Goal: Transaction & Acquisition: Obtain resource

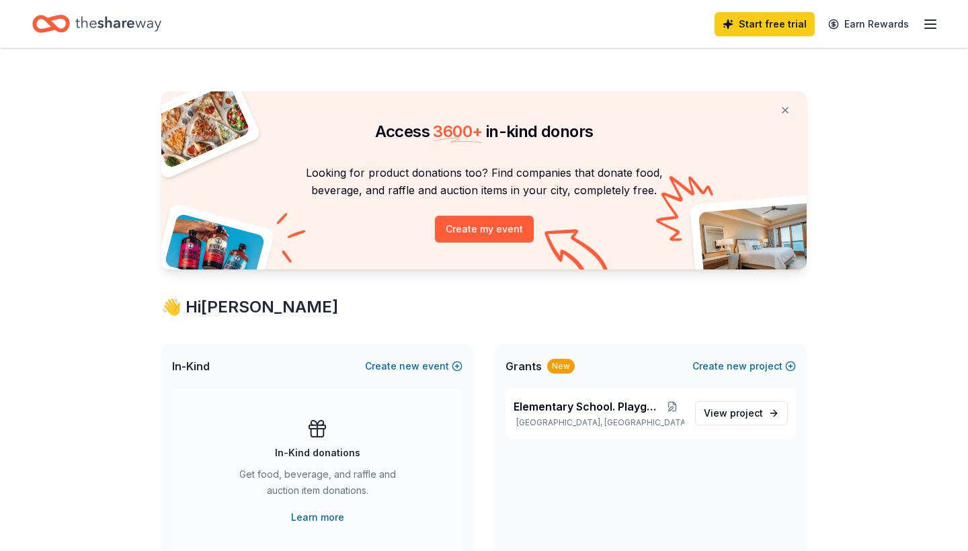
click at [917, 198] on div "Access 3600 + in-kind donors Looking for product donations too? Find companies …" at bounding box center [484, 530] width 968 height 964
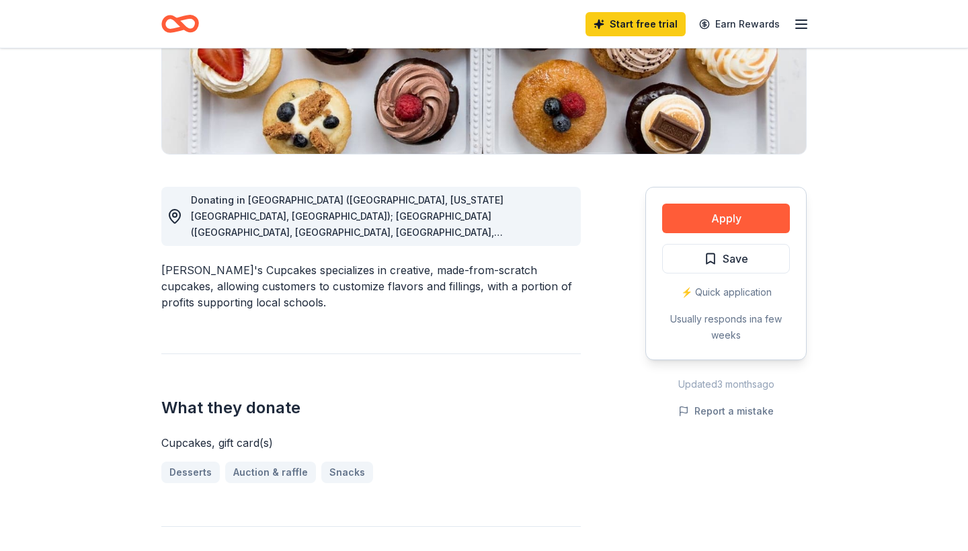
scroll to position [254, 0]
click at [693, 223] on button "Apply" at bounding box center [726, 219] width 128 height 30
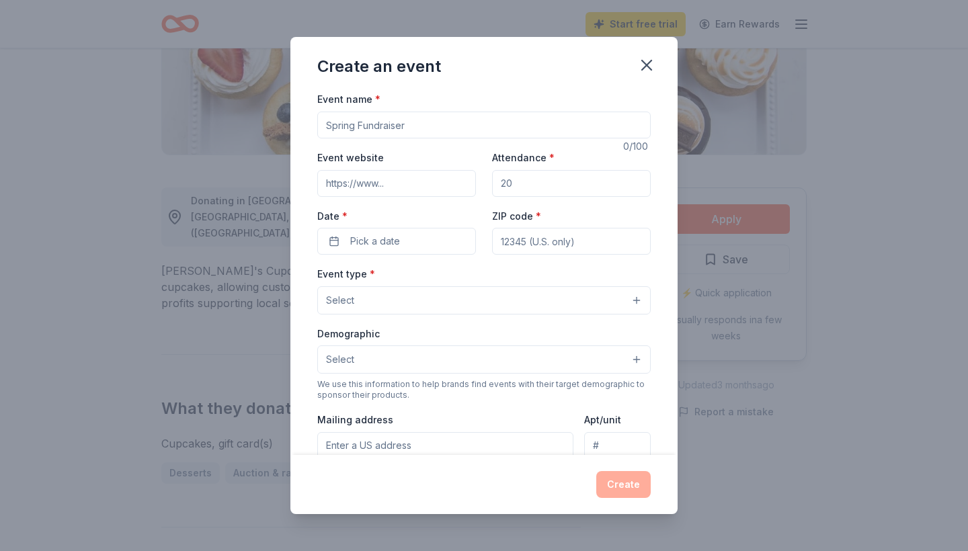
click at [559, 128] on input "Event name *" at bounding box center [484, 125] width 334 height 27
type input "D"
type input "Fall Dinner Auction"
click at [531, 181] on input "Attendance *" at bounding box center [571, 183] width 159 height 27
type input "100"
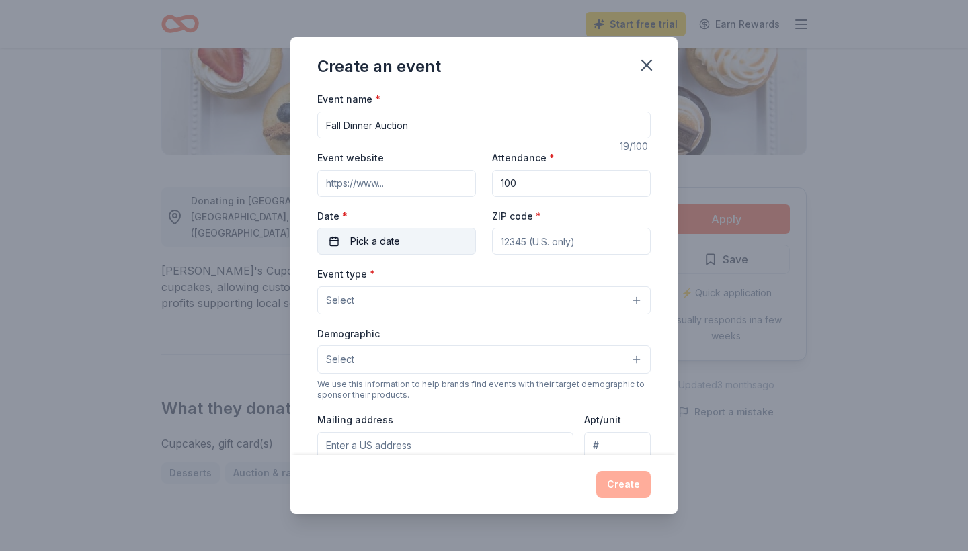
click at [393, 241] on span "Pick a date" at bounding box center [375, 241] width 50 height 16
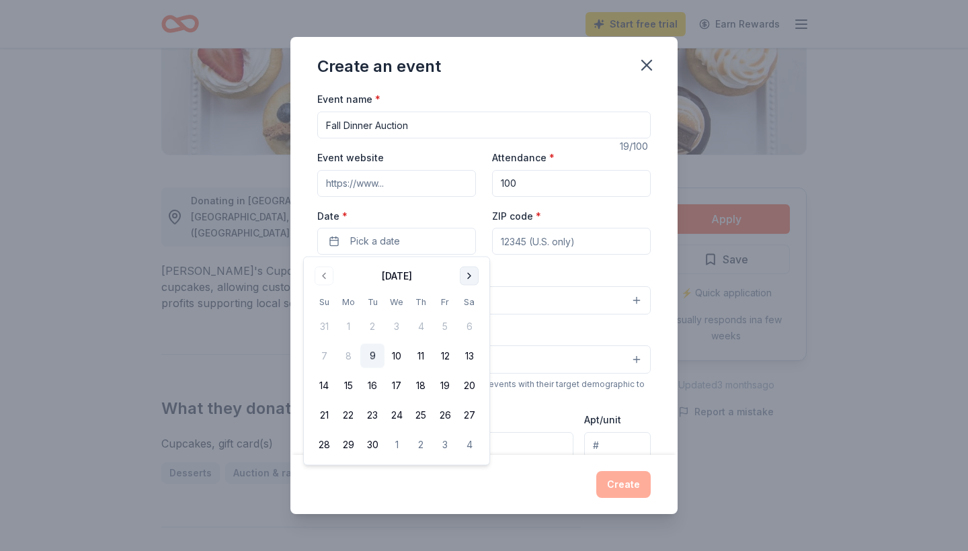
click at [475, 278] on button "Go to next month" at bounding box center [469, 276] width 19 height 19
click at [446, 356] on button "7" at bounding box center [445, 356] width 24 height 24
click at [547, 245] on input "ZIP code *" at bounding box center [571, 241] width 159 height 27
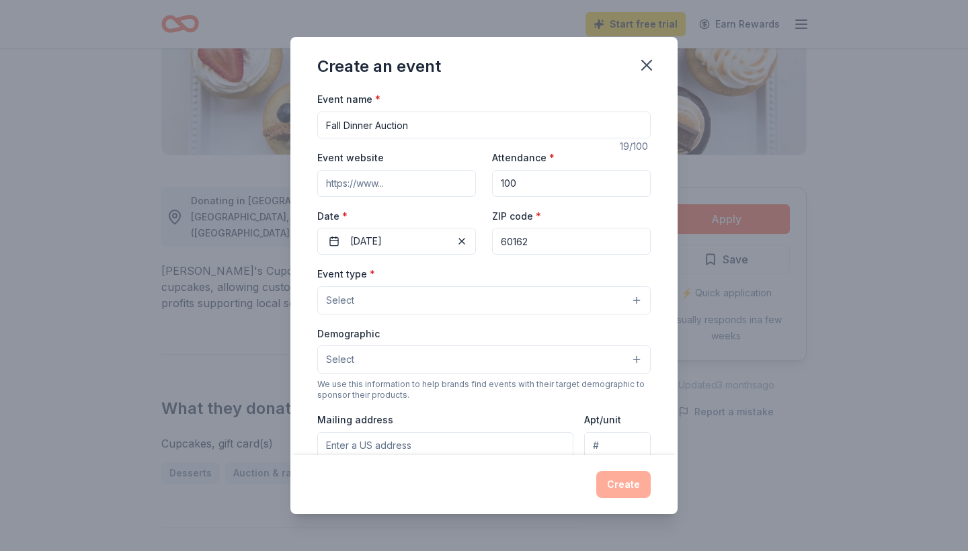
type input "60162"
click at [440, 307] on button "Select" at bounding box center [484, 300] width 334 height 28
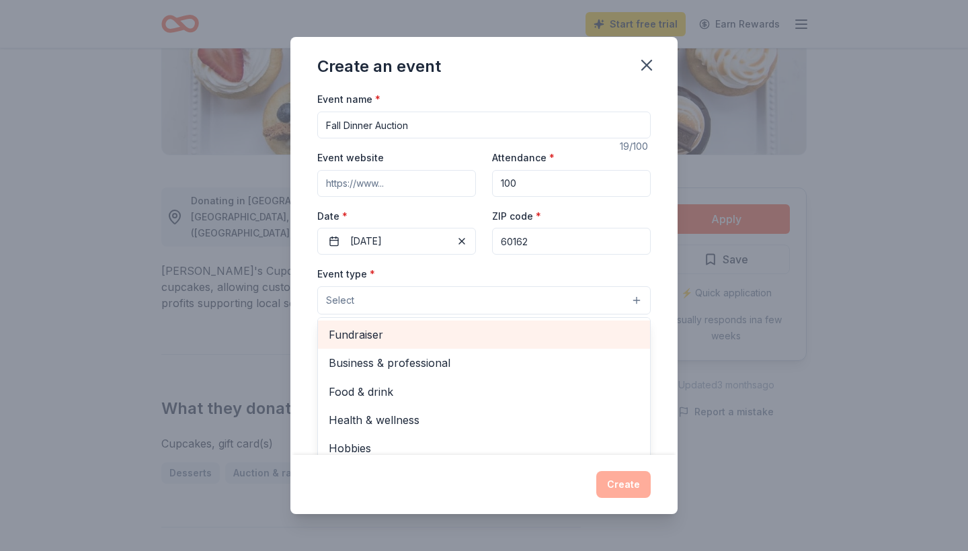
click at [393, 338] on span "Fundraiser" at bounding box center [484, 334] width 311 height 17
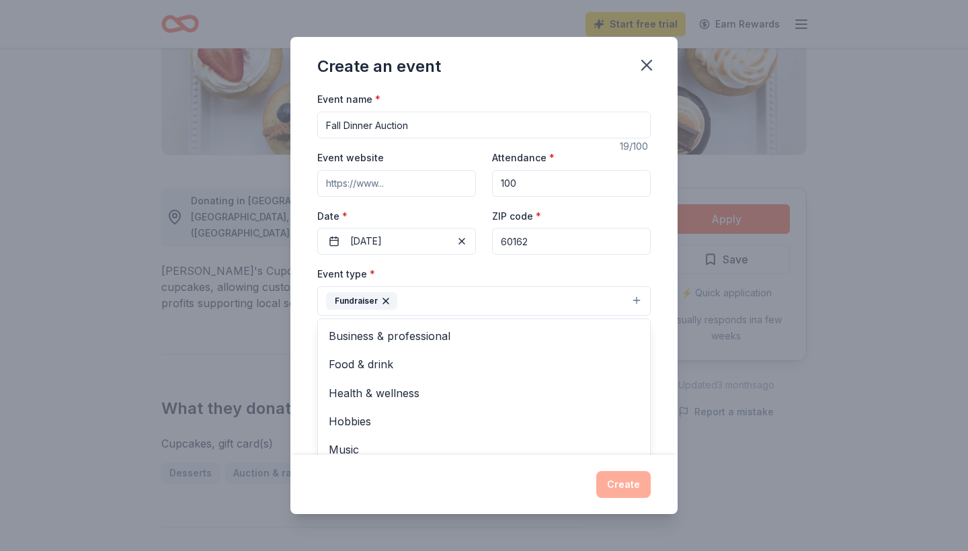
click at [660, 344] on div "Event name * Fall Dinner Auction 19 /100 Event website Attendance * 100 Date * …" at bounding box center [483, 273] width 387 height 364
click at [628, 357] on button "Select" at bounding box center [484, 361] width 334 height 28
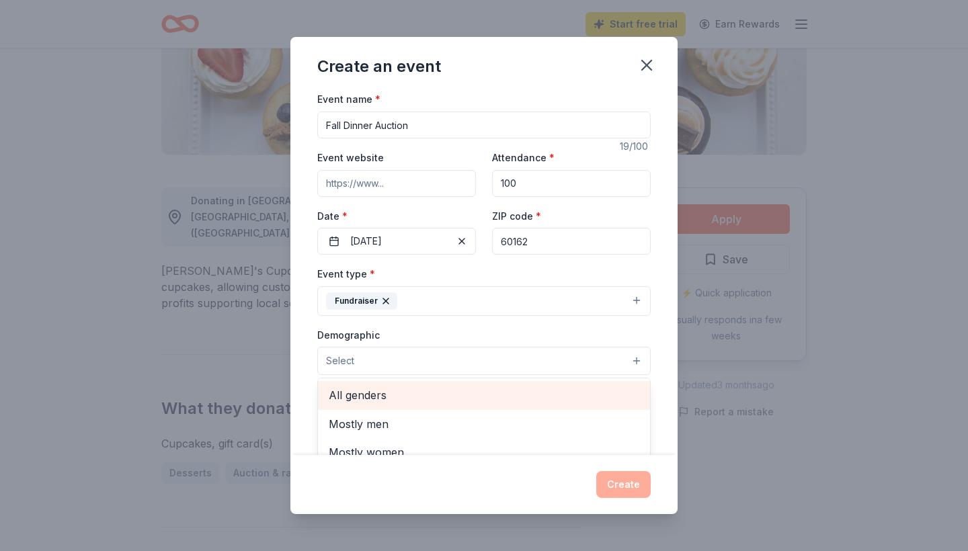
click at [391, 392] on span "All genders" at bounding box center [484, 395] width 311 height 17
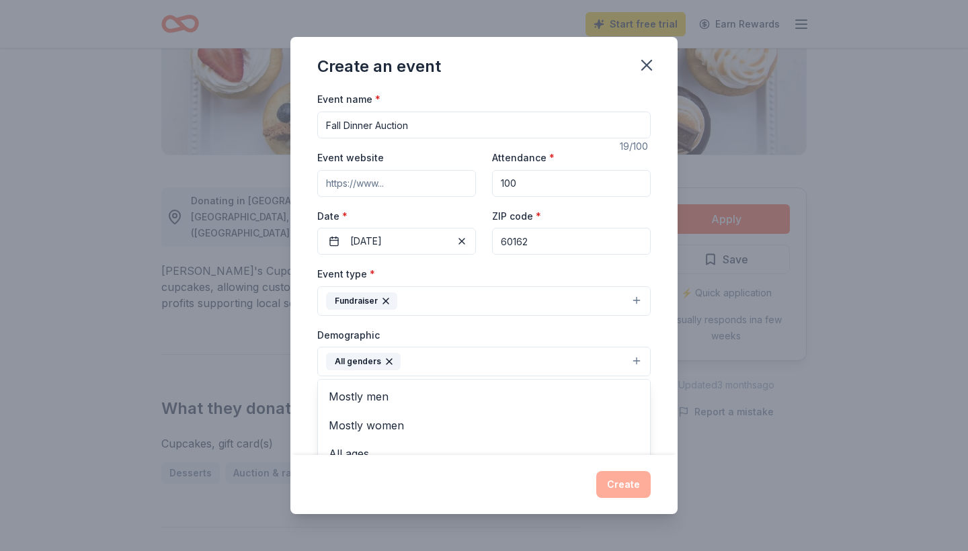
click at [665, 342] on div "Event name * Fall Dinner Auction 19 /100 Event website Attendance * 100 Date * …" at bounding box center [483, 273] width 387 height 364
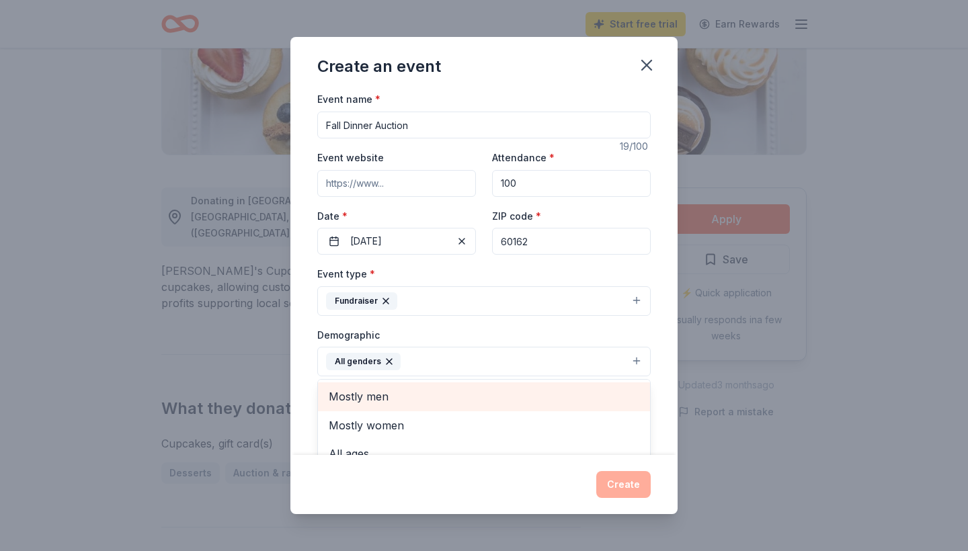
click at [660, 367] on div "Event name * Fall Dinner Auction 19 /100 Event website Attendance * 100 Date * …" at bounding box center [483, 273] width 387 height 364
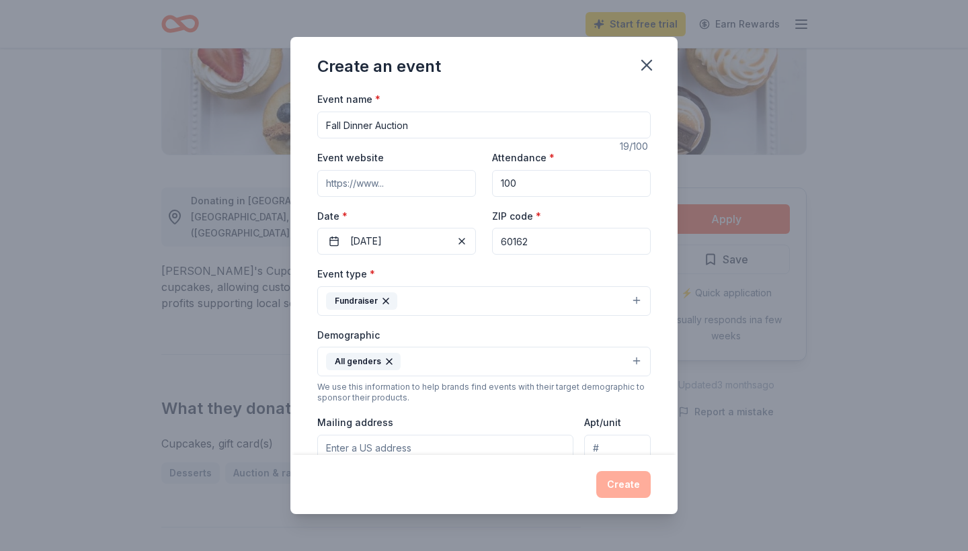
click at [432, 436] on input "Mailing address" at bounding box center [445, 448] width 256 height 27
paste input "[STREET_ADDRESS]"
type input "[STREET_ADDRESS]"
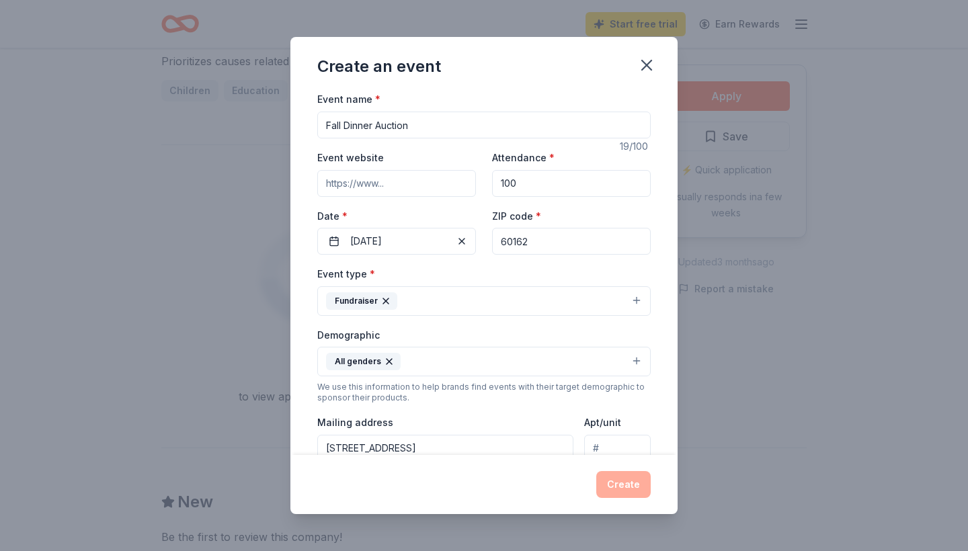
scroll to position [230, 0]
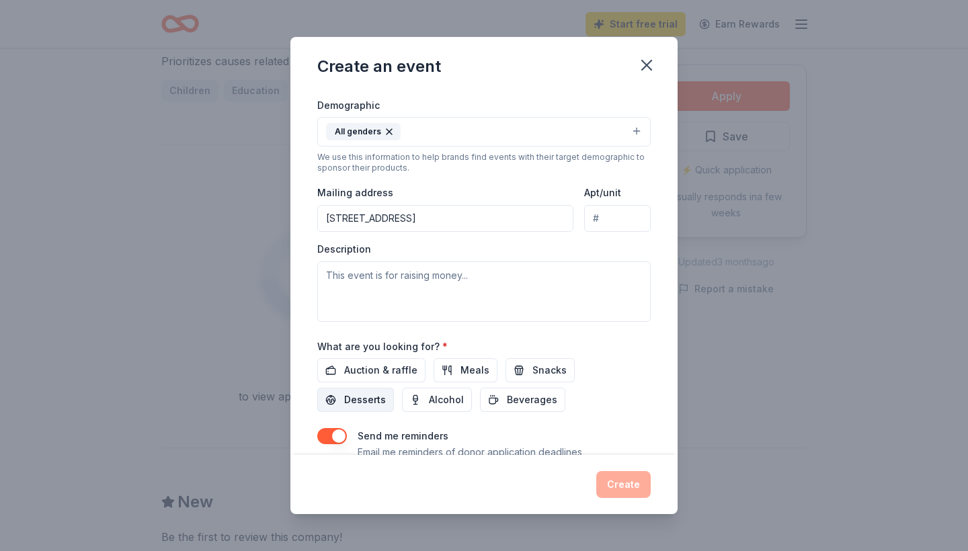
click at [394, 388] on button "Desserts" at bounding box center [355, 400] width 77 height 24
click at [380, 366] on span "Auction & raffle" at bounding box center [380, 370] width 73 height 16
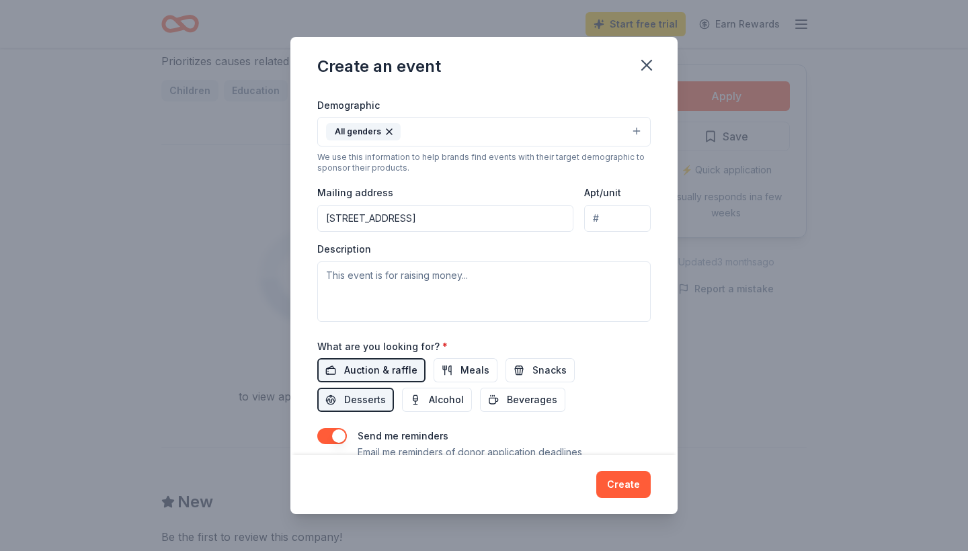
click at [380, 366] on span "Auction & raffle" at bounding box center [380, 370] width 73 height 16
click at [539, 405] on div "Auction & raffle Meals Snacks Desserts Alcohol Beverages" at bounding box center [484, 385] width 334 height 54
click at [553, 402] on div "Auction & raffle Meals Snacks Desserts Alcohol Beverages" at bounding box center [484, 385] width 334 height 54
click at [386, 392] on span "Desserts" at bounding box center [365, 400] width 42 height 16
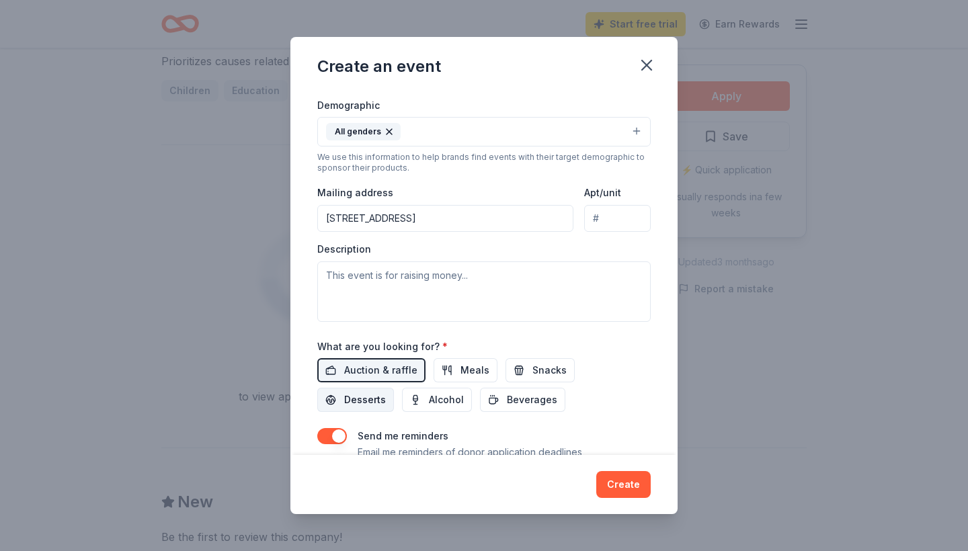
click at [386, 392] on span "Desserts" at bounding box center [365, 400] width 42 height 16
click at [669, 354] on div "Event name * Fall Dinner Auction 19 /100 Event website Attendance * 100 Date * …" at bounding box center [483, 273] width 387 height 364
click at [580, 278] on textarea at bounding box center [484, 292] width 334 height 61
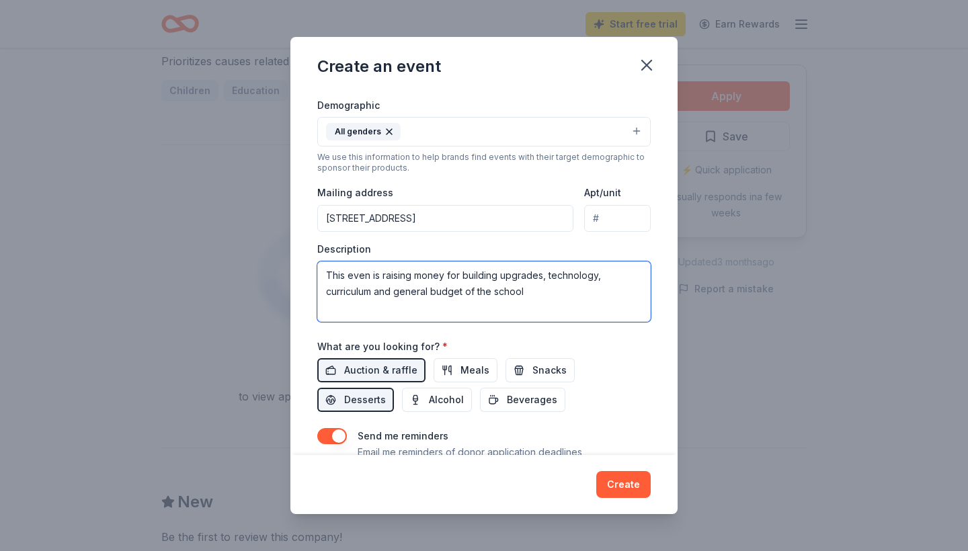
click at [395, 290] on textarea "This even is raising money for building upgrades, technology, curriculum and ge…" at bounding box center [484, 292] width 334 height 61
type textarea "This even is raising money for building upgrades, technology, curriculum and th…"
click at [635, 480] on button "Create" at bounding box center [623, 484] width 54 height 27
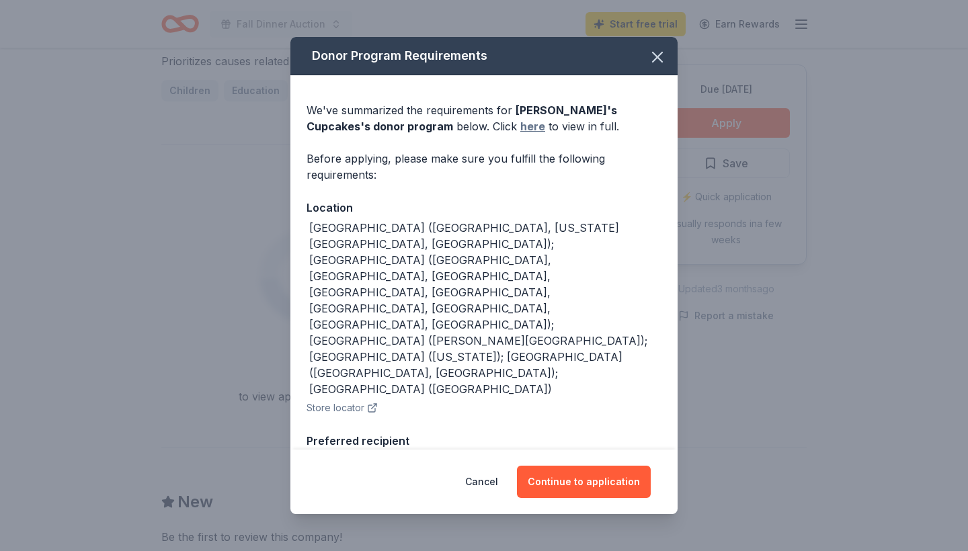
click at [520, 134] on link "here" at bounding box center [532, 126] width 25 height 16
click at [560, 469] on button "Continue to application" at bounding box center [584, 482] width 134 height 32
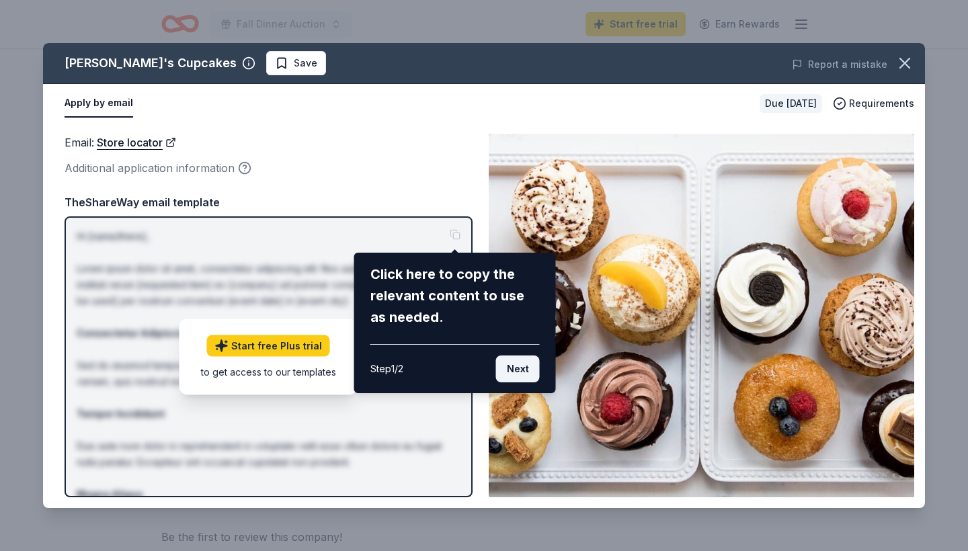
click at [525, 366] on button "Next" at bounding box center [518, 369] width 44 height 27
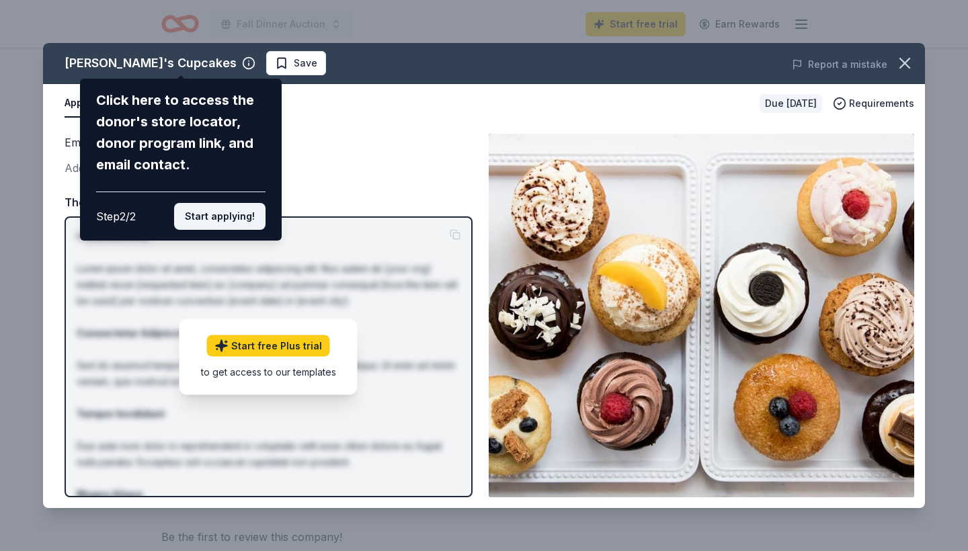
click at [231, 203] on button "Start applying!" at bounding box center [219, 216] width 91 height 27
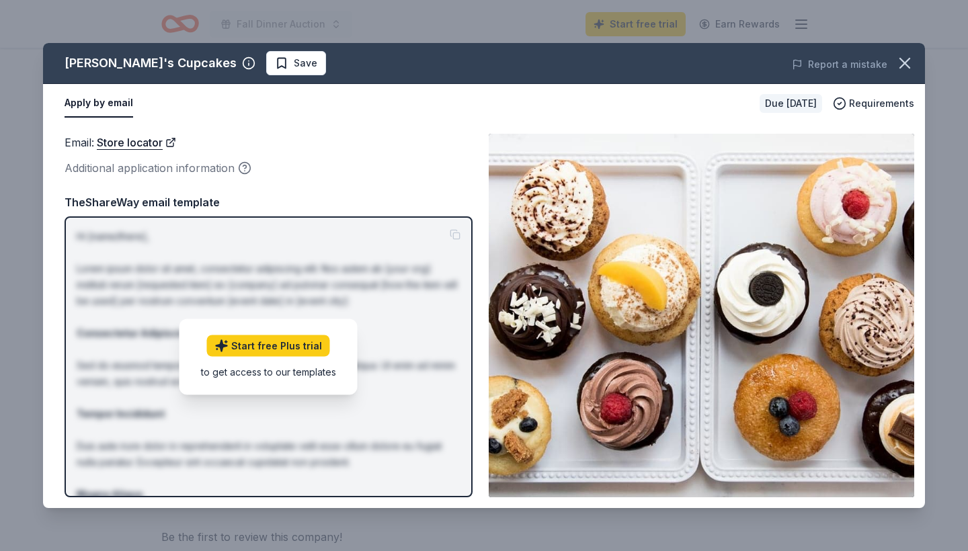
click at [139, 143] on div "[PERSON_NAME]'s Cupcakes Save Report a mistake Apply by email Due [DATE] Requir…" at bounding box center [484, 275] width 882 height 465
click at [171, 141] on div "[PERSON_NAME]'s Cupcakes Save Report a mistake Apply by email Due [DATE] Requir…" at bounding box center [484, 275] width 882 height 465
click at [131, 146] on div "[PERSON_NAME]'s Cupcakes Save Report a mistake Apply by email Due [DATE] Requir…" at bounding box center [484, 275] width 882 height 465
click at [231, 63] on div "[PERSON_NAME]'s Cupcakes Save Report a mistake Apply by email Due [DATE] Requir…" at bounding box center [484, 275] width 882 height 465
click at [765, 196] on img at bounding box center [702, 316] width 426 height 364
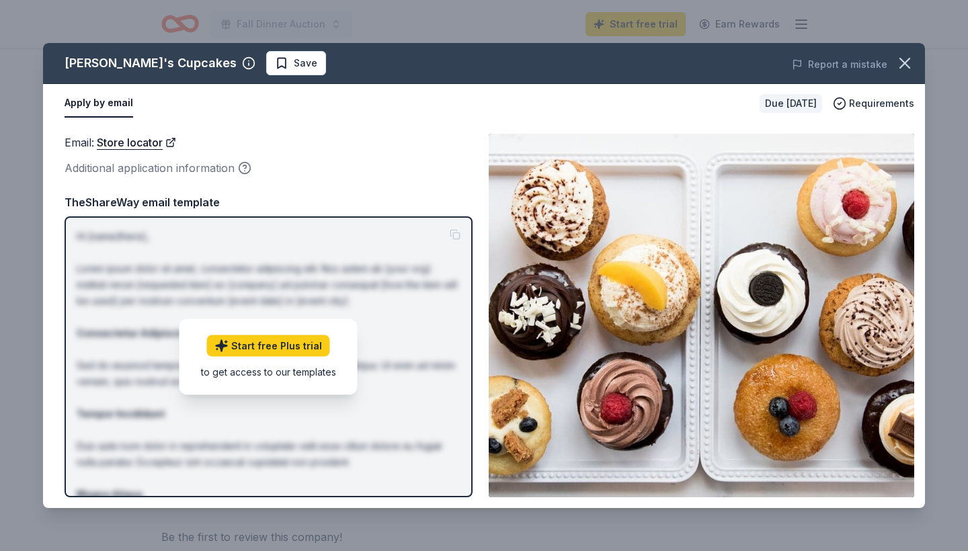
click at [307, 369] on div "to get access to our templates" at bounding box center [268, 372] width 135 height 14
click at [362, 231] on p "Hi [name/there], Lorem ipsum dolor sit amet, consectetur adipiscing elit. Nos a…" at bounding box center [269, 430] width 384 height 403
click at [288, 171] on div "Additional application information" at bounding box center [269, 167] width 408 height 17
click at [76, 104] on button "Apply by email" at bounding box center [99, 103] width 69 height 28
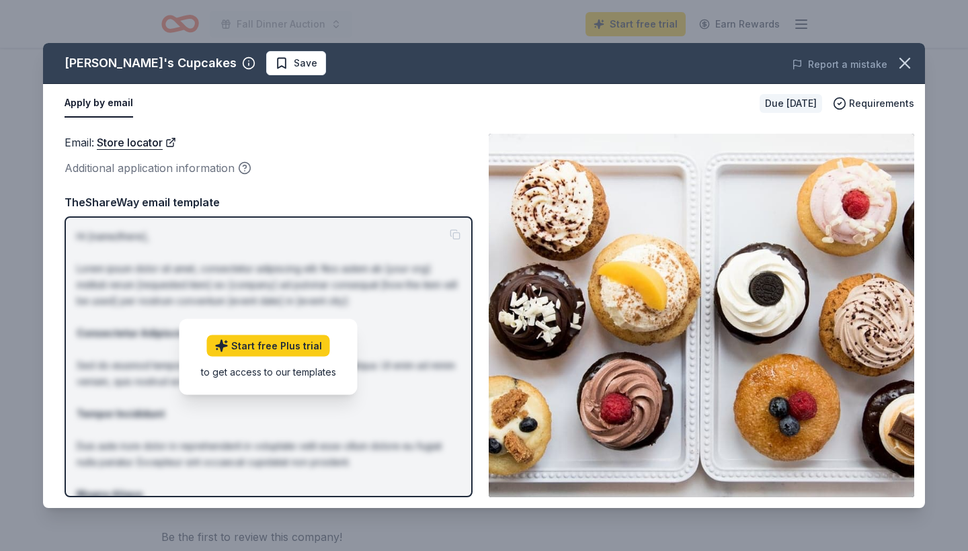
click at [76, 104] on button "Apply by email" at bounding box center [99, 103] width 69 height 28
click at [118, 105] on button "Apply by email" at bounding box center [99, 103] width 69 height 28
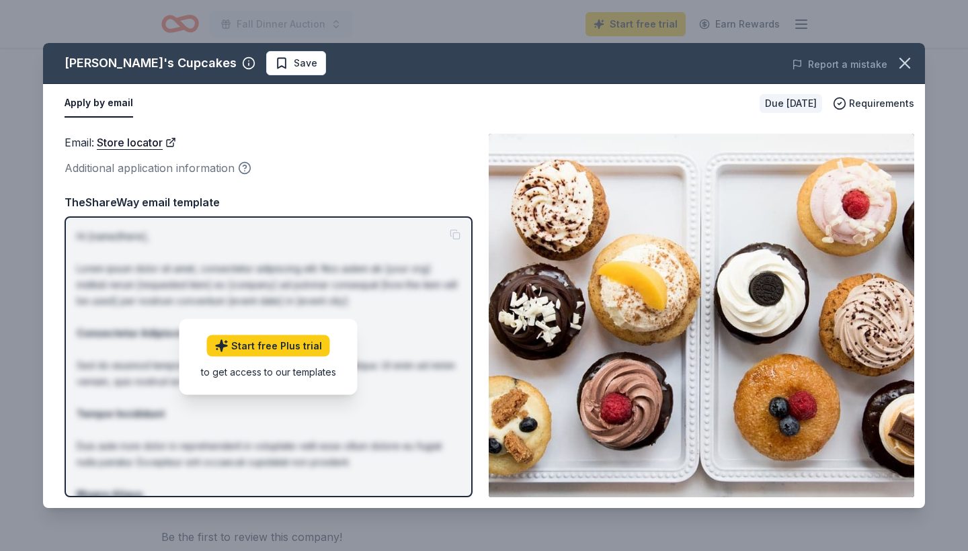
click at [246, 169] on icon "button" at bounding box center [244, 167] width 13 height 13
click at [137, 143] on link "Store locator" at bounding box center [136, 142] width 79 height 17
